Goal: Navigation & Orientation: Find specific page/section

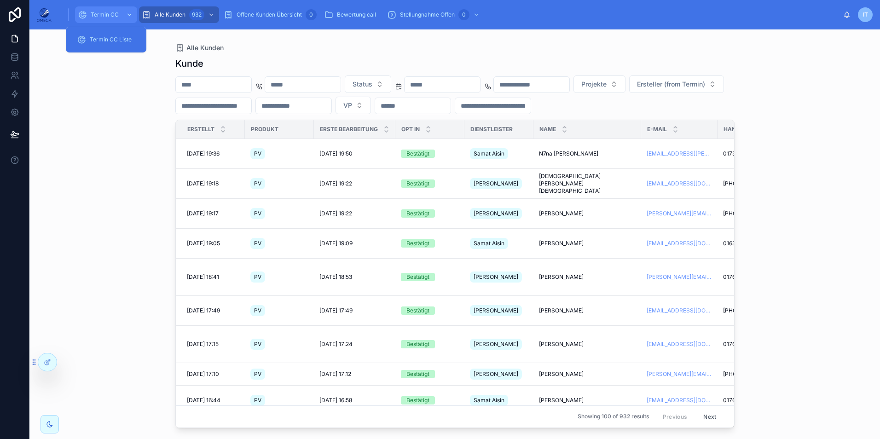
click at [113, 12] on span "Termin CC" at bounding box center [105, 14] width 28 height 7
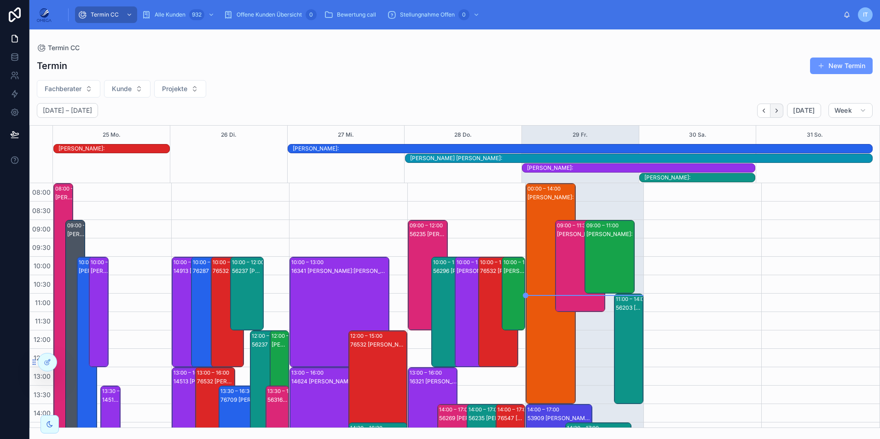
scroll to position [234, 0]
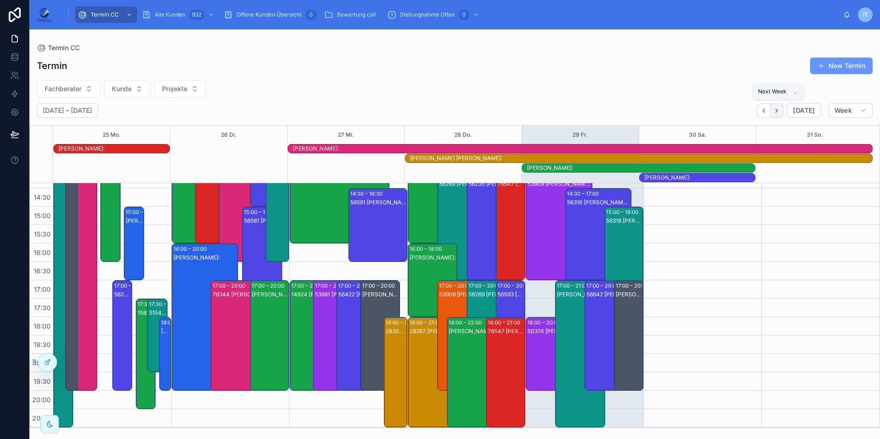
click at [778, 109] on icon "Next" at bounding box center [777, 111] width 2 height 4
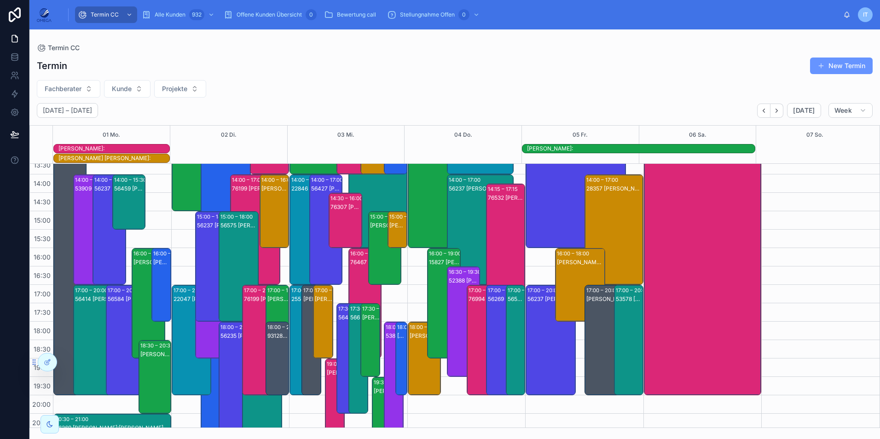
scroll to position [215, 0]
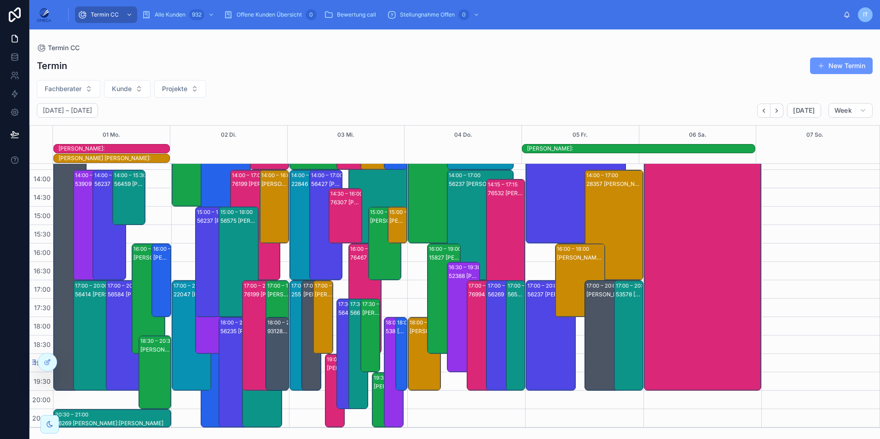
click at [585, 261] on div "[PERSON_NAME] [PERSON_NAME]:" at bounding box center [580, 257] width 47 height 7
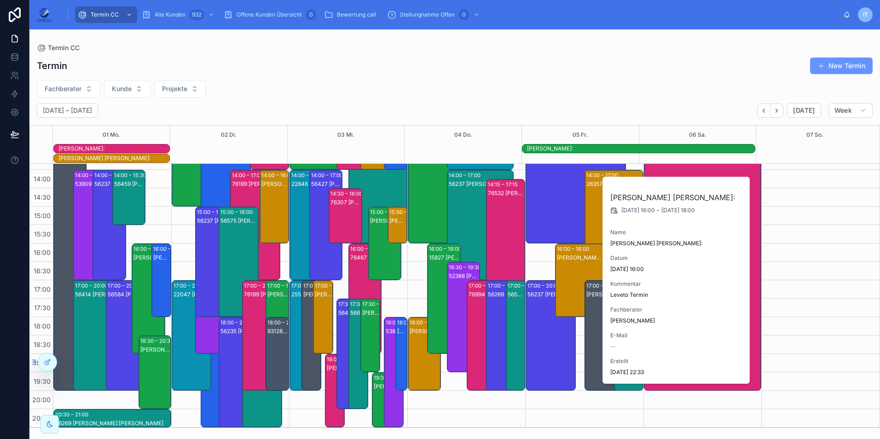
click at [581, 261] on div "[PERSON_NAME] [PERSON_NAME]:" at bounding box center [580, 257] width 47 height 7
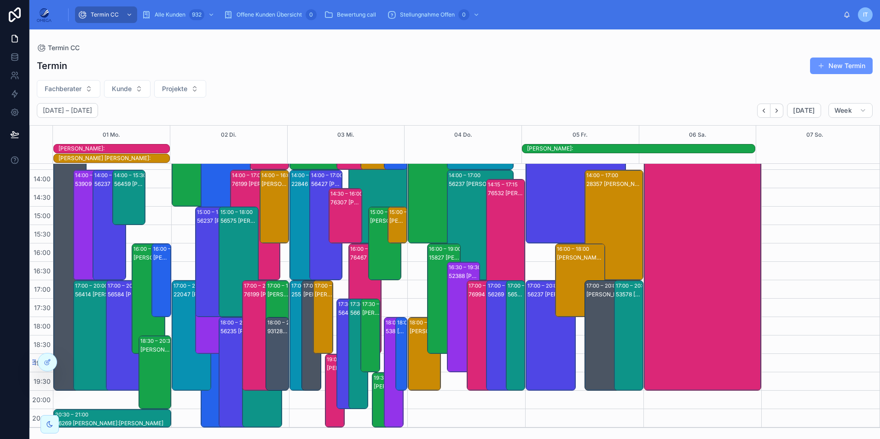
click at [618, 211] on div "28357 [PERSON_NAME] [PERSON_NAME]:[PERSON_NAME]" at bounding box center [614, 234] width 56 height 109
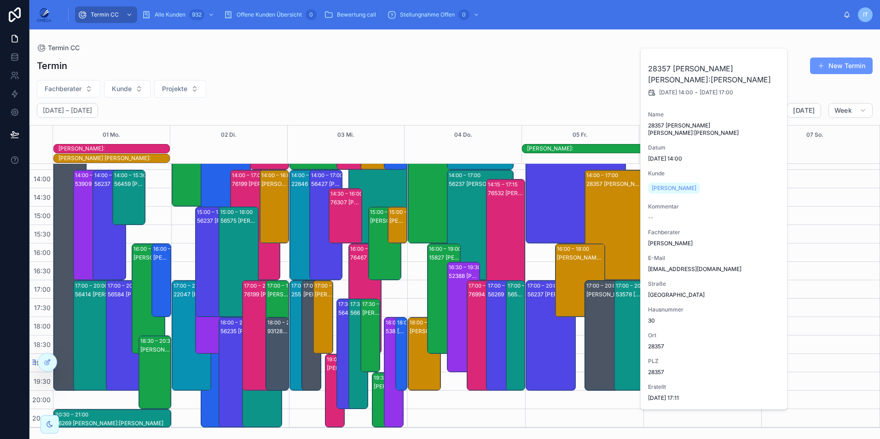
click at [618, 211] on div "28357 [PERSON_NAME] [PERSON_NAME]:[PERSON_NAME]" at bounding box center [614, 234] width 56 height 109
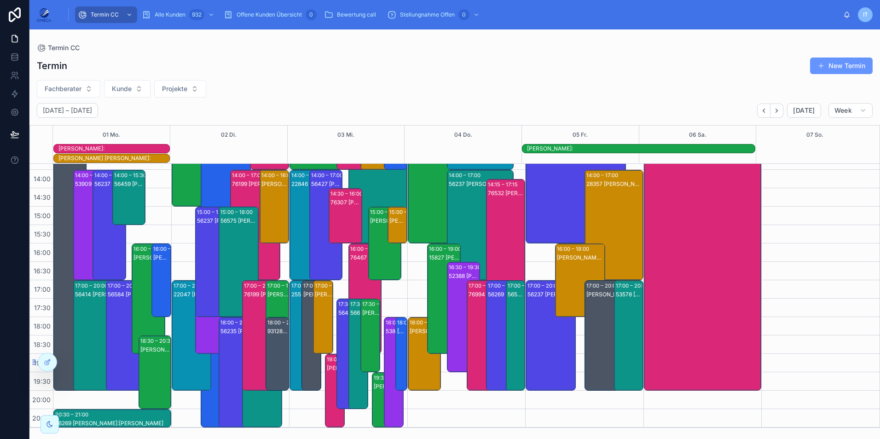
click at [614, 216] on div "28357 [PERSON_NAME] [PERSON_NAME]:[PERSON_NAME]" at bounding box center [614, 234] width 56 height 109
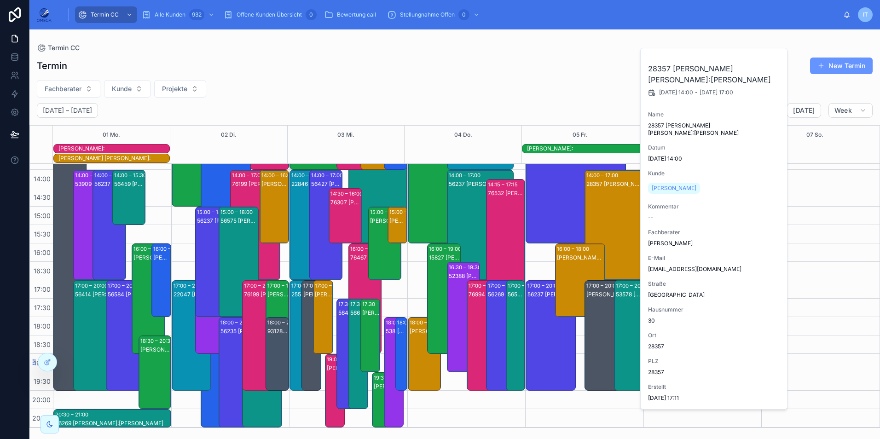
click at [614, 216] on div "28357 [PERSON_NAME] [PERSON_NAME]:[PERSON_NAME]" at bounding box center [614, 234] width 56 height 109
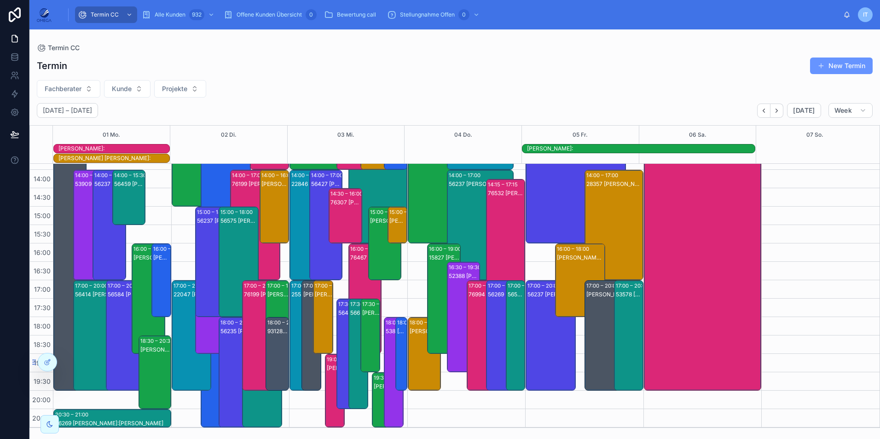
click at [620, 310] on div "53578 [PERSON_NAME]:[PERSON_NAME]" at bounding box center [629, 344] width 27 height 109
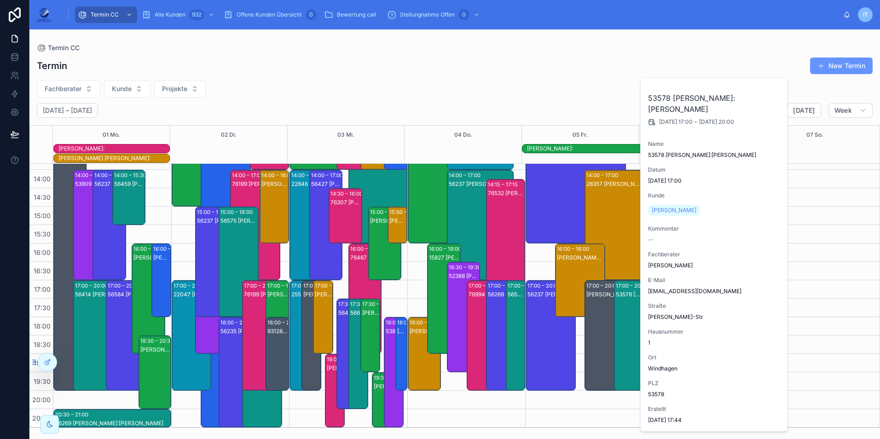
click at [620, 310] on div "53578 [PERSON_NAME]:[PERSON_NAME]" at bounding box center [629, 344] width 27 height 109
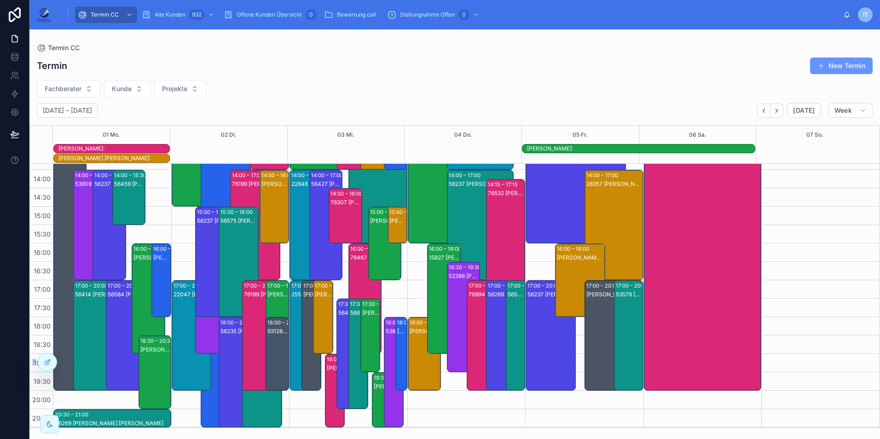
click at [592, 317] on div "[PERSON_NAME]:" at bounding box center [609, 344] width 47 height 109
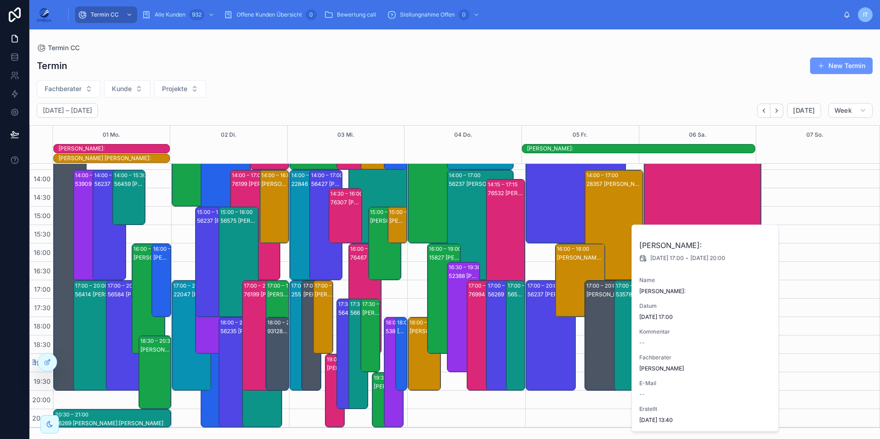
click at [592, 317] on div "[PERSON_NAME]:" at bounding box center [609, 344] width 47 height 109
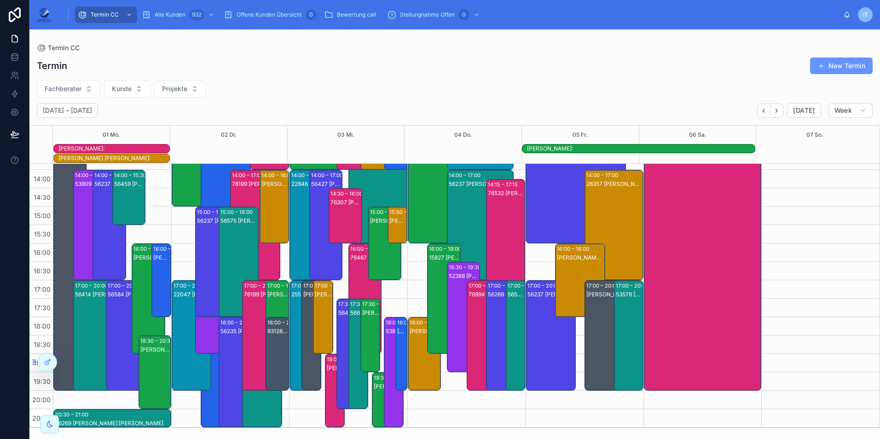
click at [538, 322] on div "56237 [PERSON_NAME]:[PERSON_NAME]" at bounding box center [550, 344] width 47 height 109
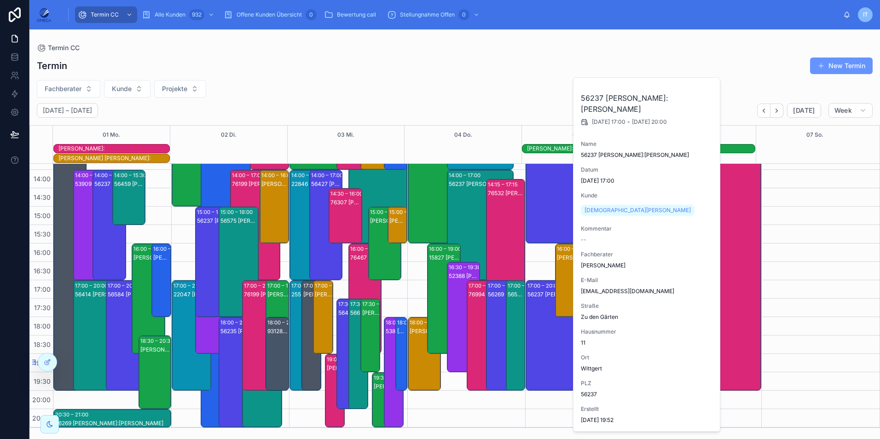
click at [538, 322] on div "56237 [PERSON_NAME]:[PERSON_NAME]" at bounding box center [550, 344] width 47 height 109
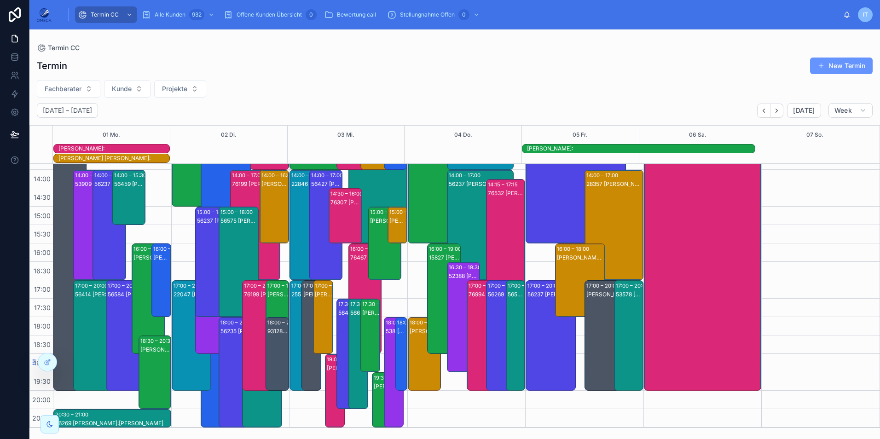
click at [543, 197] on div "56477 [PERSON_NAME]:[PERSON_NAME]" at bounding box center [575, 197] width 97 height 109
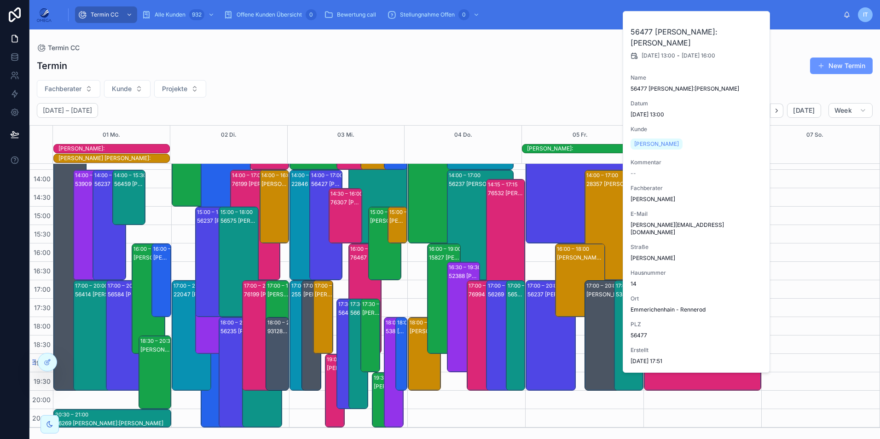
click at [543, 197] on div "56477 [PERSON_NAME]:[PERSON_NAME]" at bounding box center [575, 197] width 97 height 109
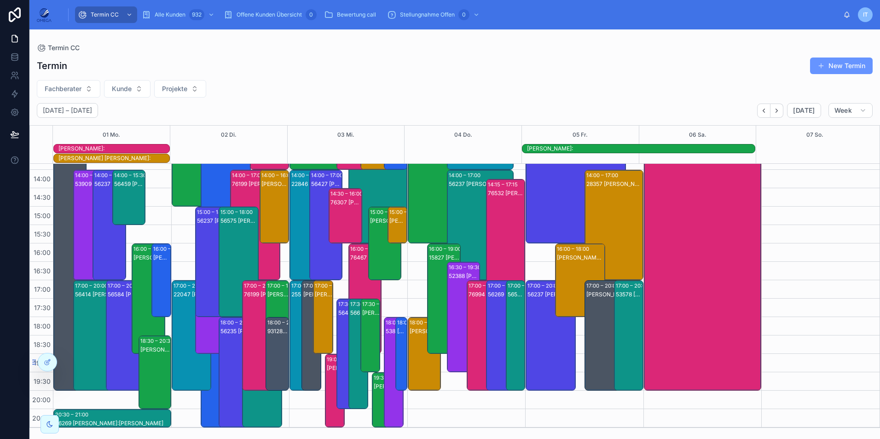
click at [517, 73] on div "Termin New Termin" at bounding box center [455, 65] width 836 height 17
